Goal: Find specific page/section: Find specific page/section

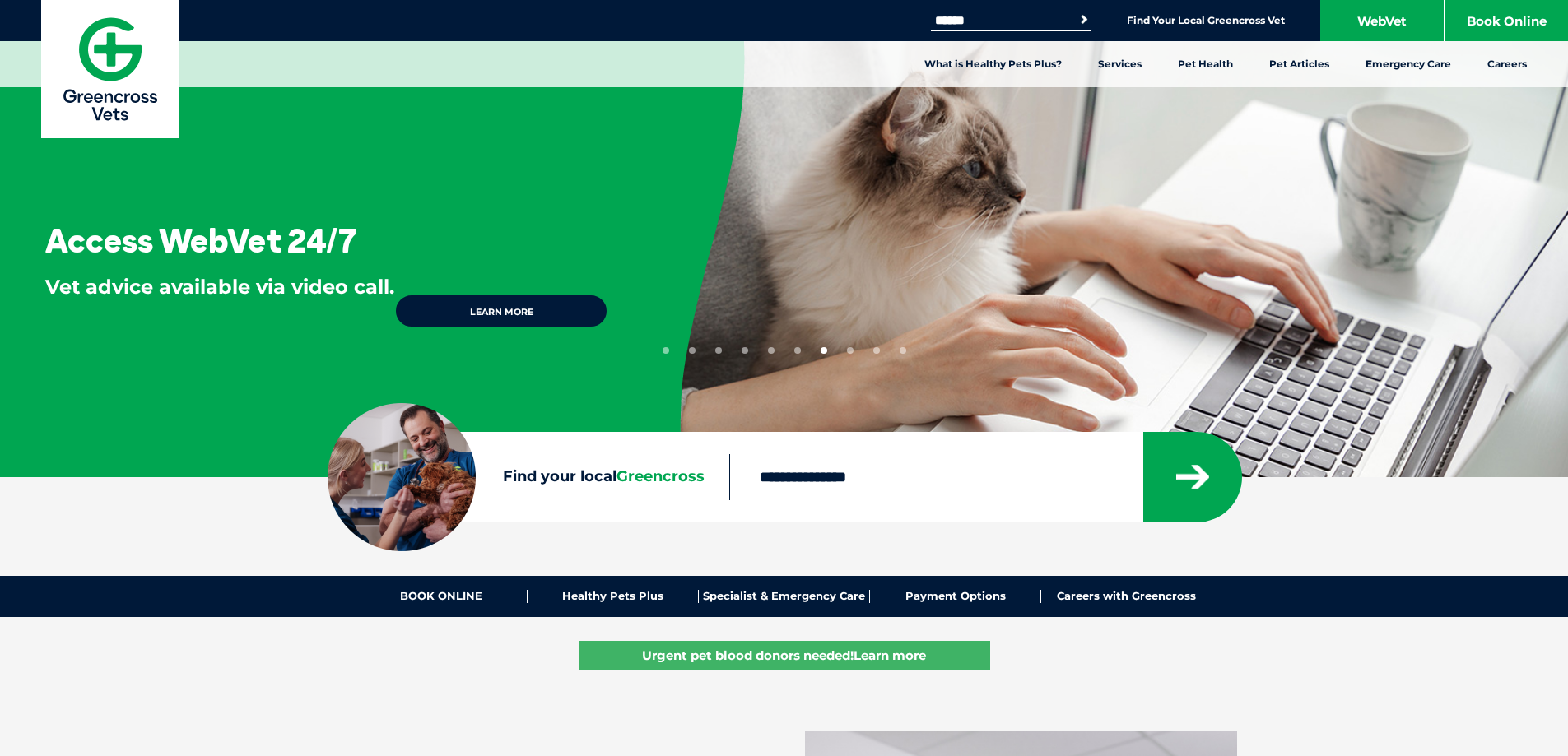
drag, startPoint x: 1320, startPoint y: 423, endPoint x: 1321, endPoint y: 93, distance: 330.0
click at [1384, 73] on link "Emergency Care" at bounding box center [1408, 63] width 122 height 46
